Goal: Go to known website: Access a specific website the user already knows

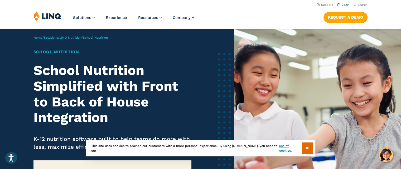
click at [347, 3] on link "Login" at bounding box center [343, 4] width 12 height 3
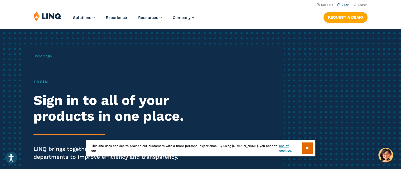
click at [343, 5] on link "Login" at bounding box center [343, 4] width 12 height 3
click at [33, 88] on div "Home / Login Login Sign in to all of your products in one place. LINQ brings to…" at bounding box center [158, 114] width 250 height 135
click at [34, 83] on h1 "Login" at bounding box center [110, 82] width 154 height 6
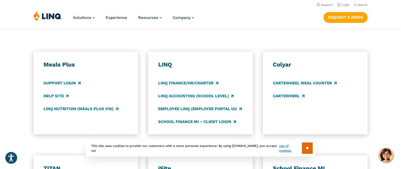
scroll to position [265, 0]
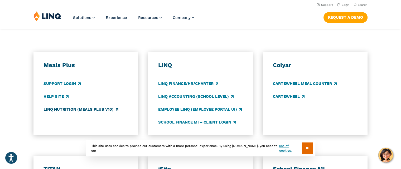
click at [72, 110] on link "LINQ Nutrition (Meals Plus v10)" at bounding box center [80, 110] width 75 height 6
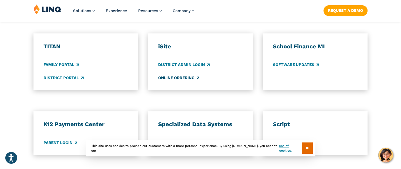
scroll to position [391, 0]
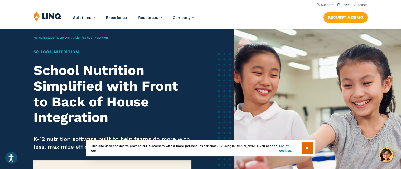
click at [346, 4] on link "Login" at bounding box center [343, 4] width 12 height 3
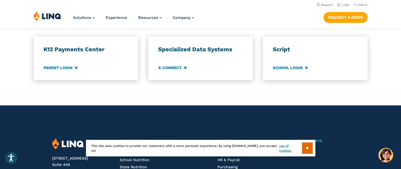
scroll to position [462, 0]
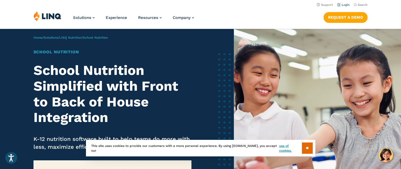
click at [343, 5] on link "Login" at bounding box center [343, 4] width 12 height 3
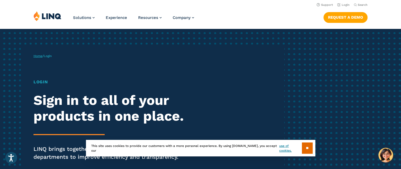
click at [40, 55] on link "Home" at bounding box center [37, 56] width 9 height 4
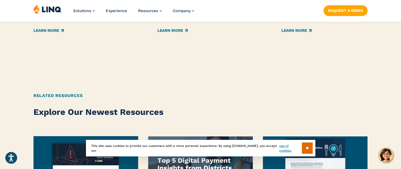
scroll to position [664, 0]
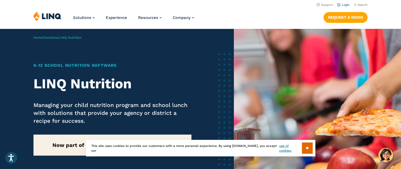
click at [345, 4] on link "Login" at bounding box center [343, 4] width 12 height 3
